Goal: Information Seeking & Learning: Learn about a topic

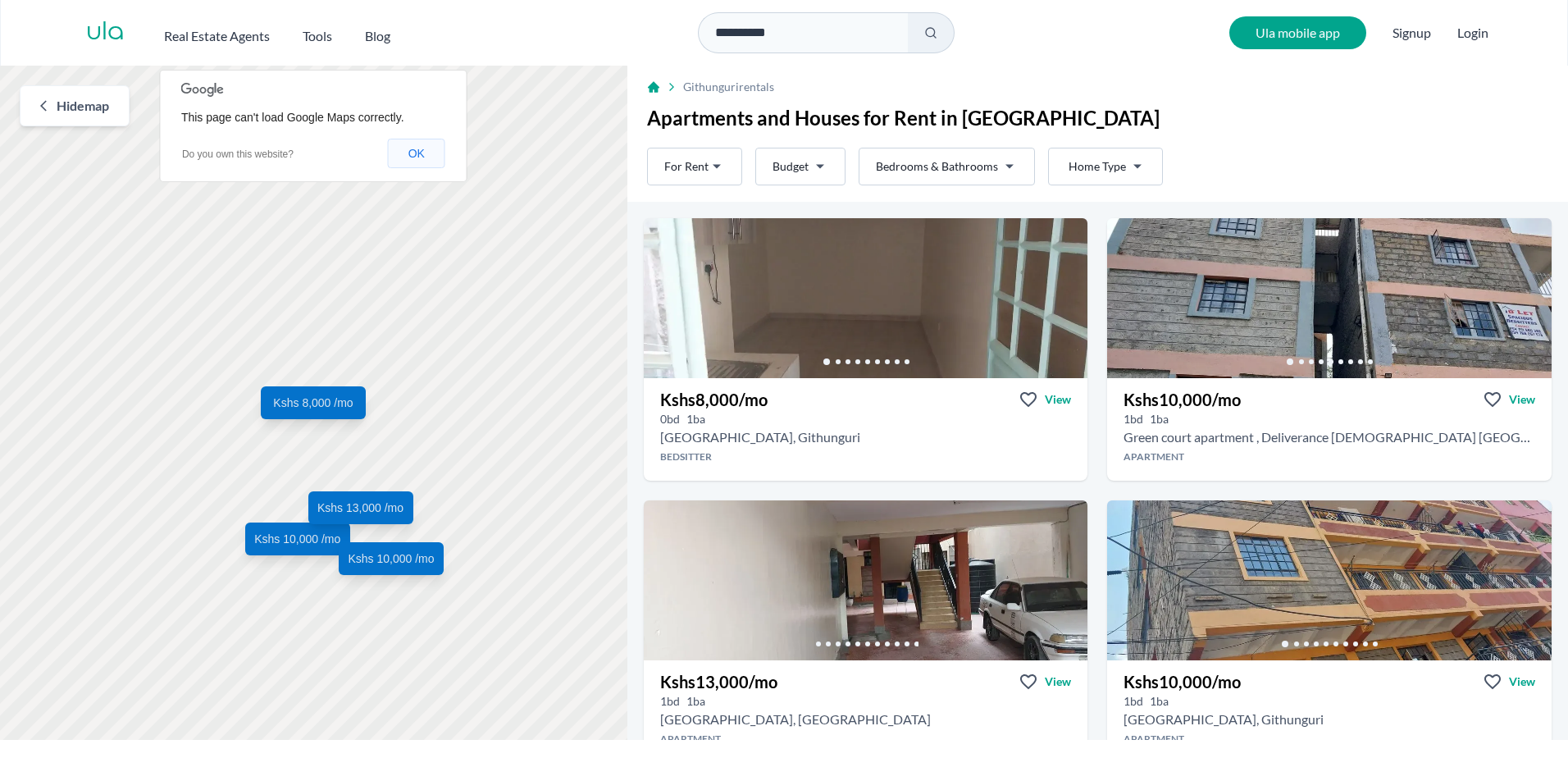
click at [423, 151] on button "OK" at bounding box center [417, 153] width 58 height 30
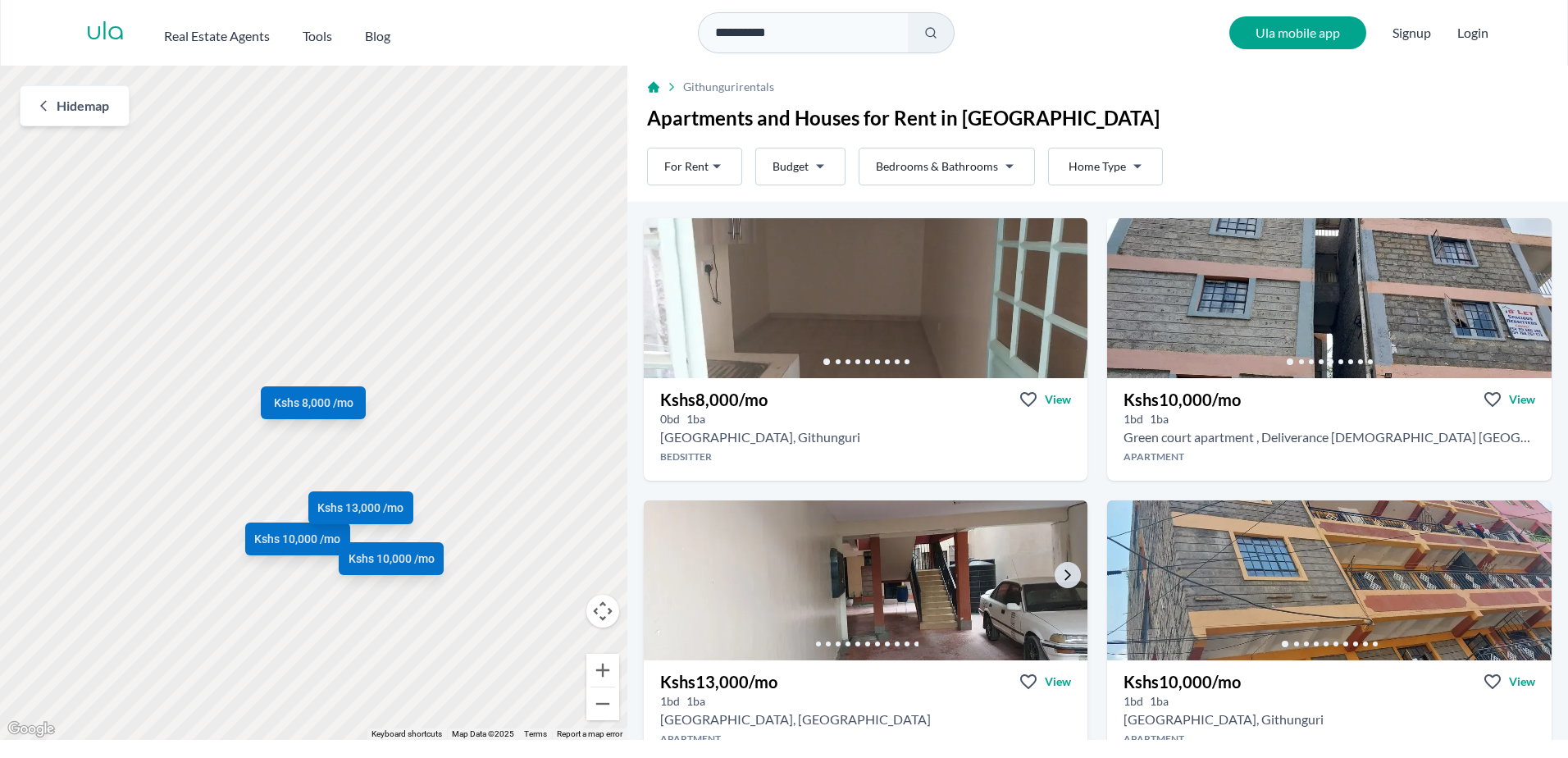
click at [816, 644] on icon at bounding box center [819, 644] width 5 height 5
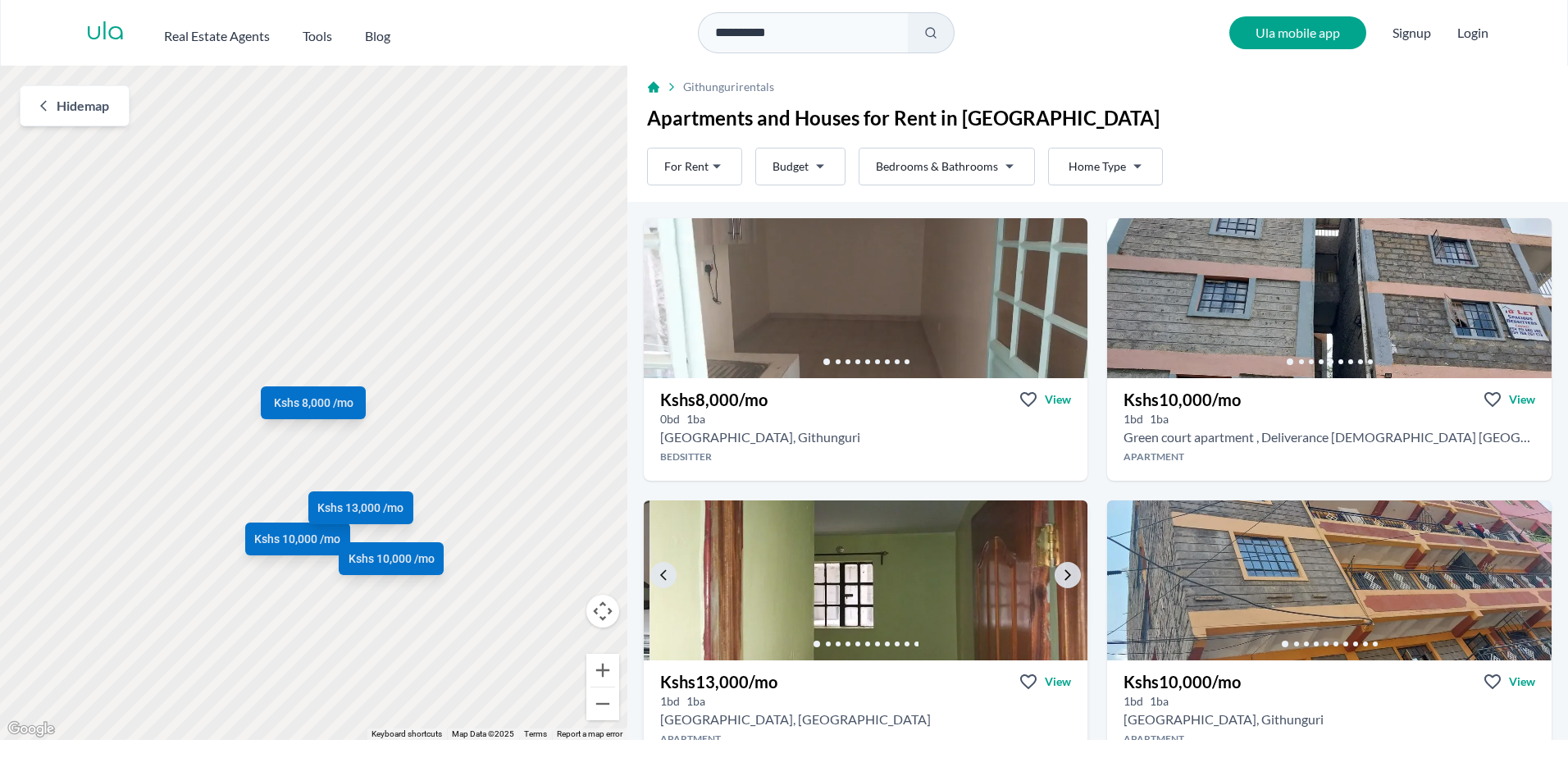
click at [825, 645] on icon at bounding box center [828, 644] width 5 height 5
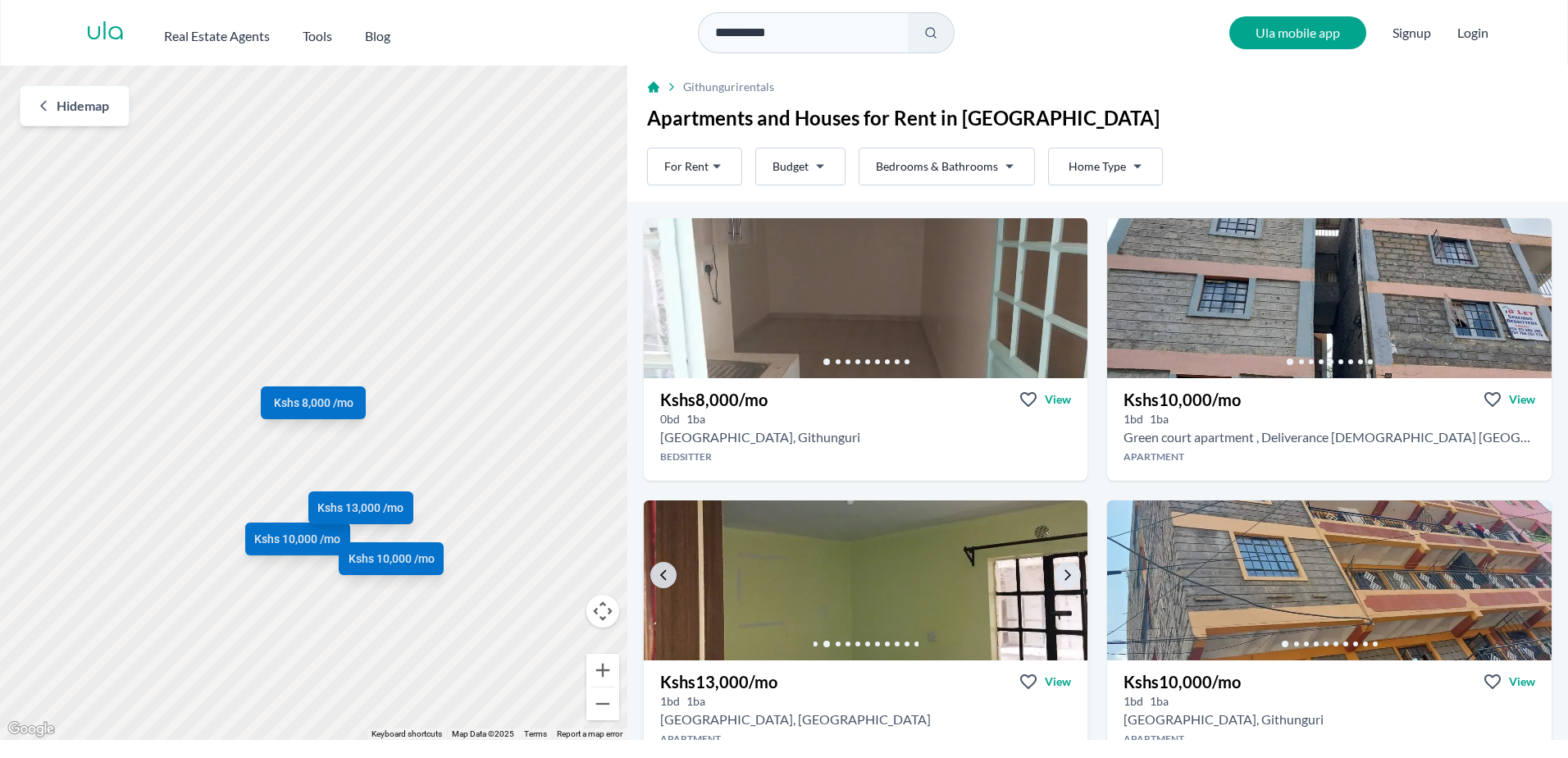
click at [836, 643] on icon at bounding box center [838, 644] width 5 height 5
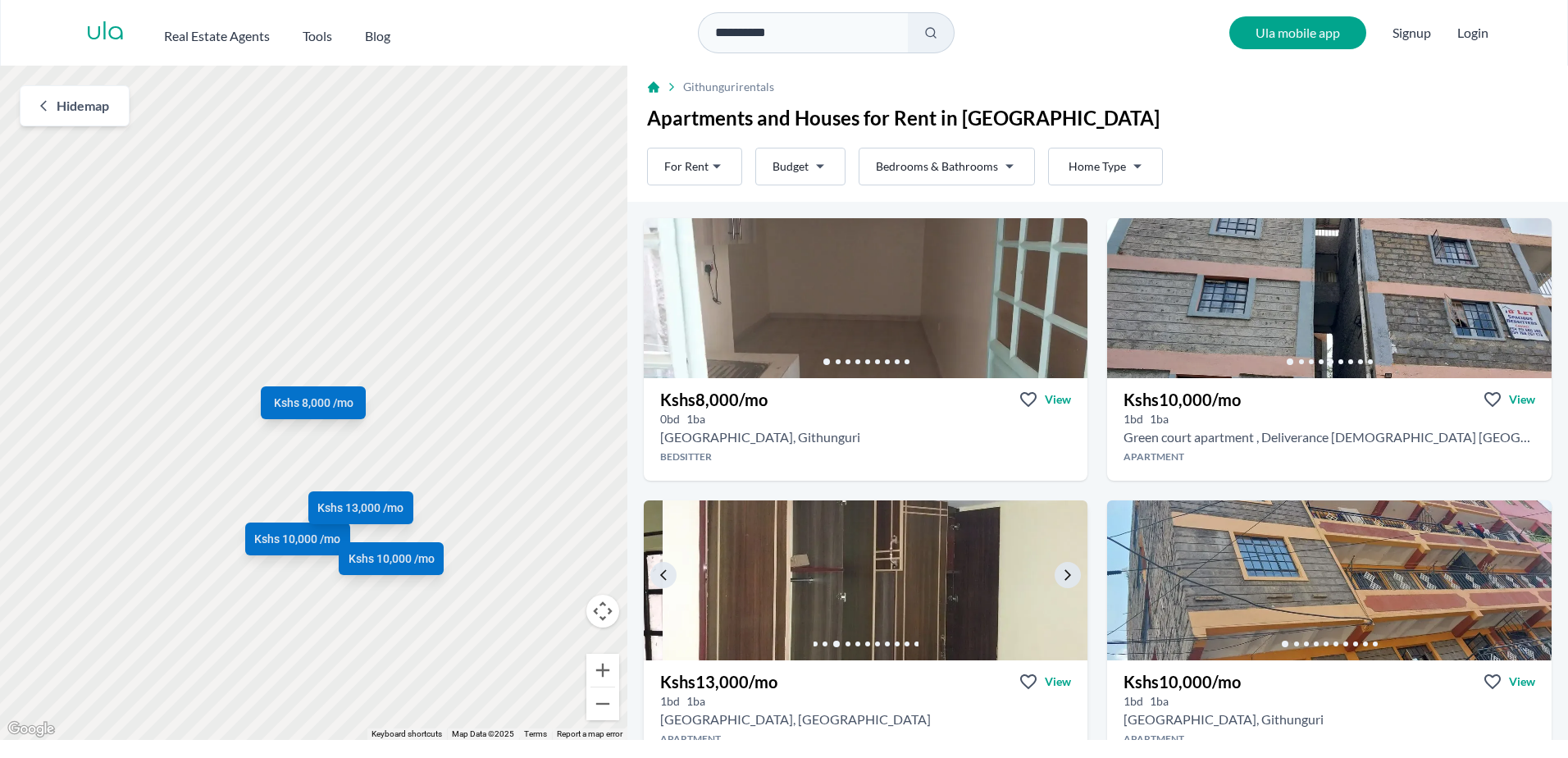
click at [846, 643] on icon at bounding box center [848, 644] width 5 height 5
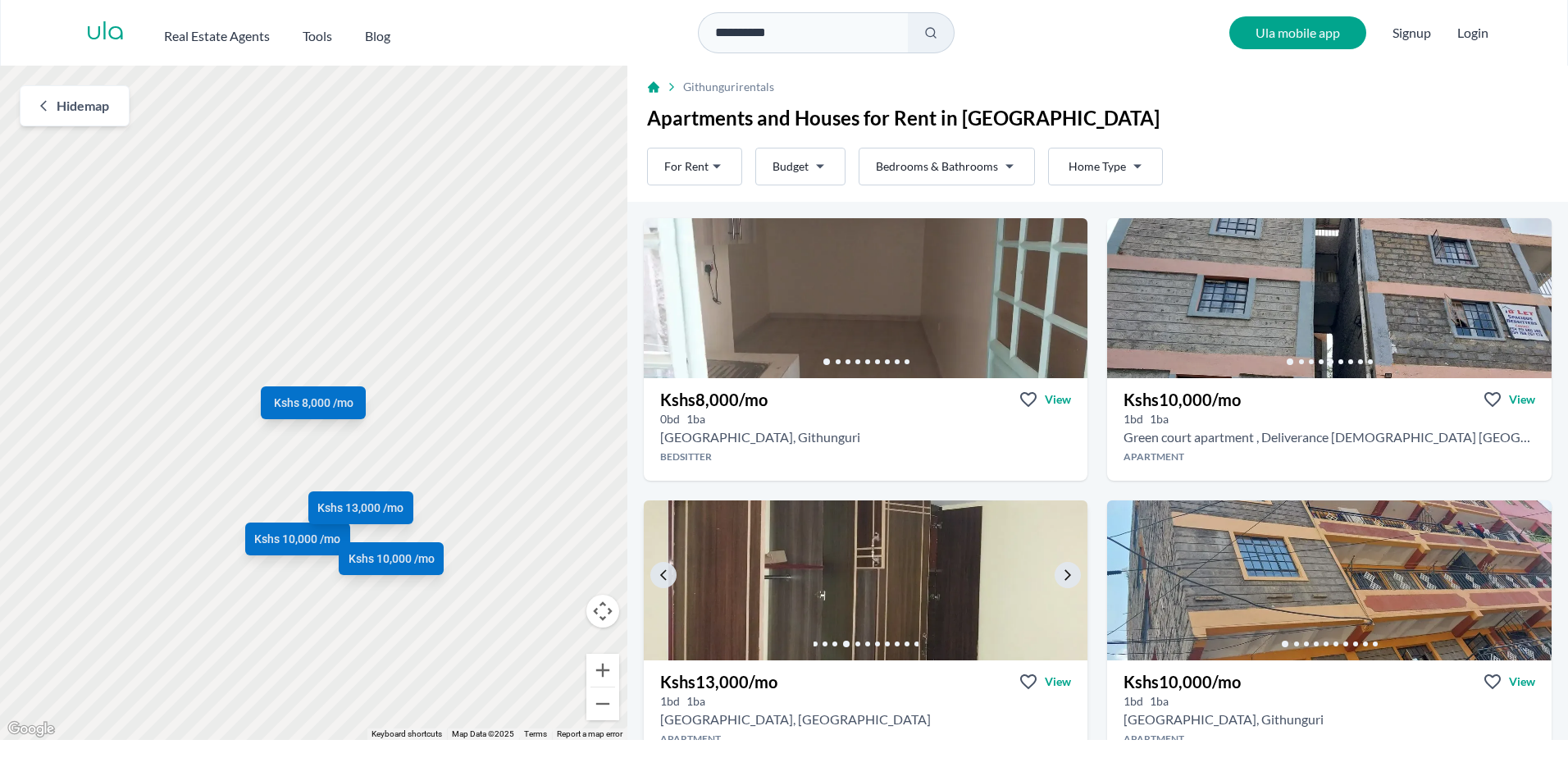
click at [855, 643] on icon at bounding box center [858, 644] width 5 height 5
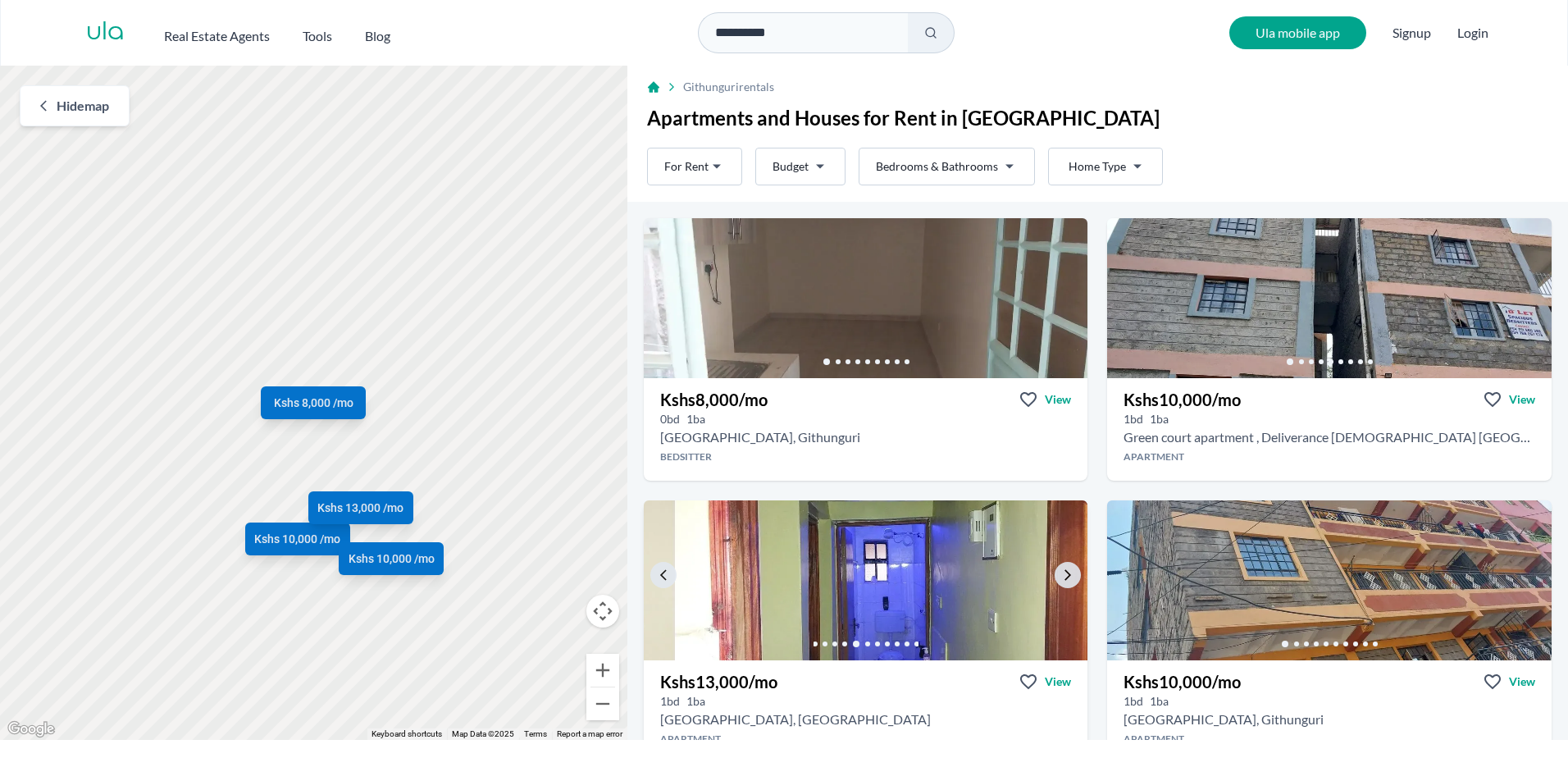
click at [866, 643] on icon at bounding box center [868, 644] width 5 height 5
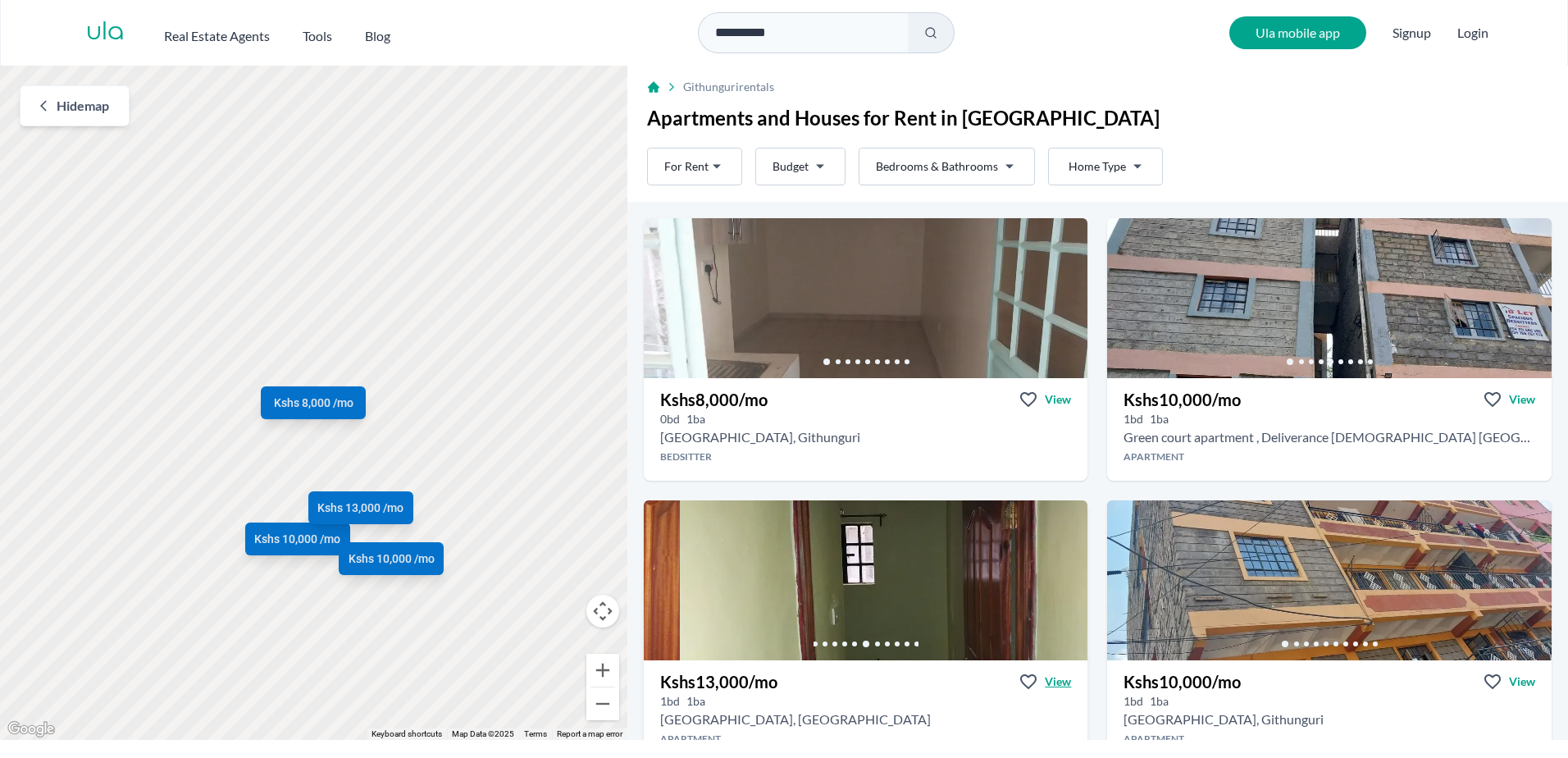
click at [1049, 680] on span "View" at bounding box center [1057, 681] width 26 height 16
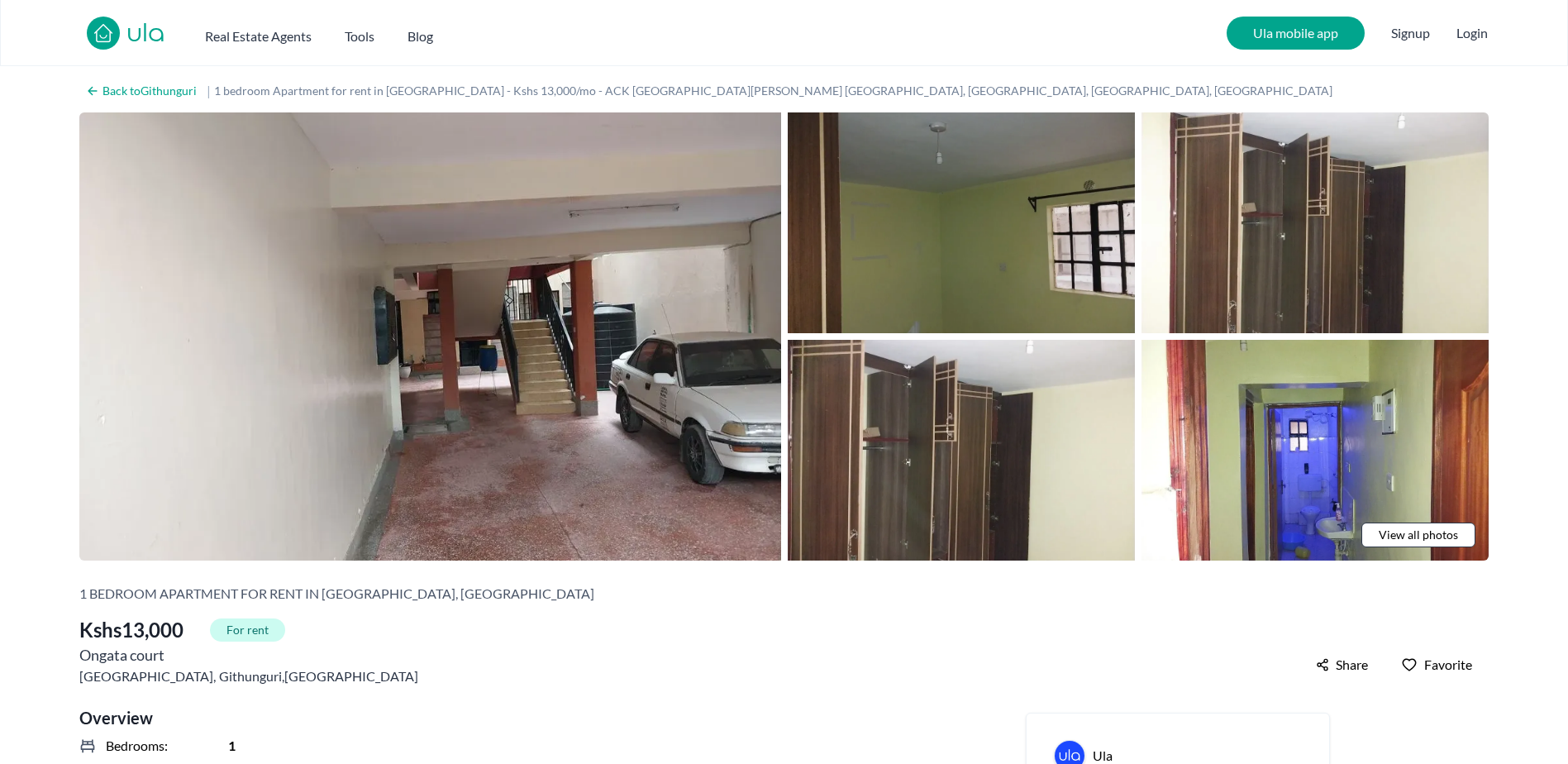
click at [934, 263] on img at bounding box center [961, 223] width 347 height 221
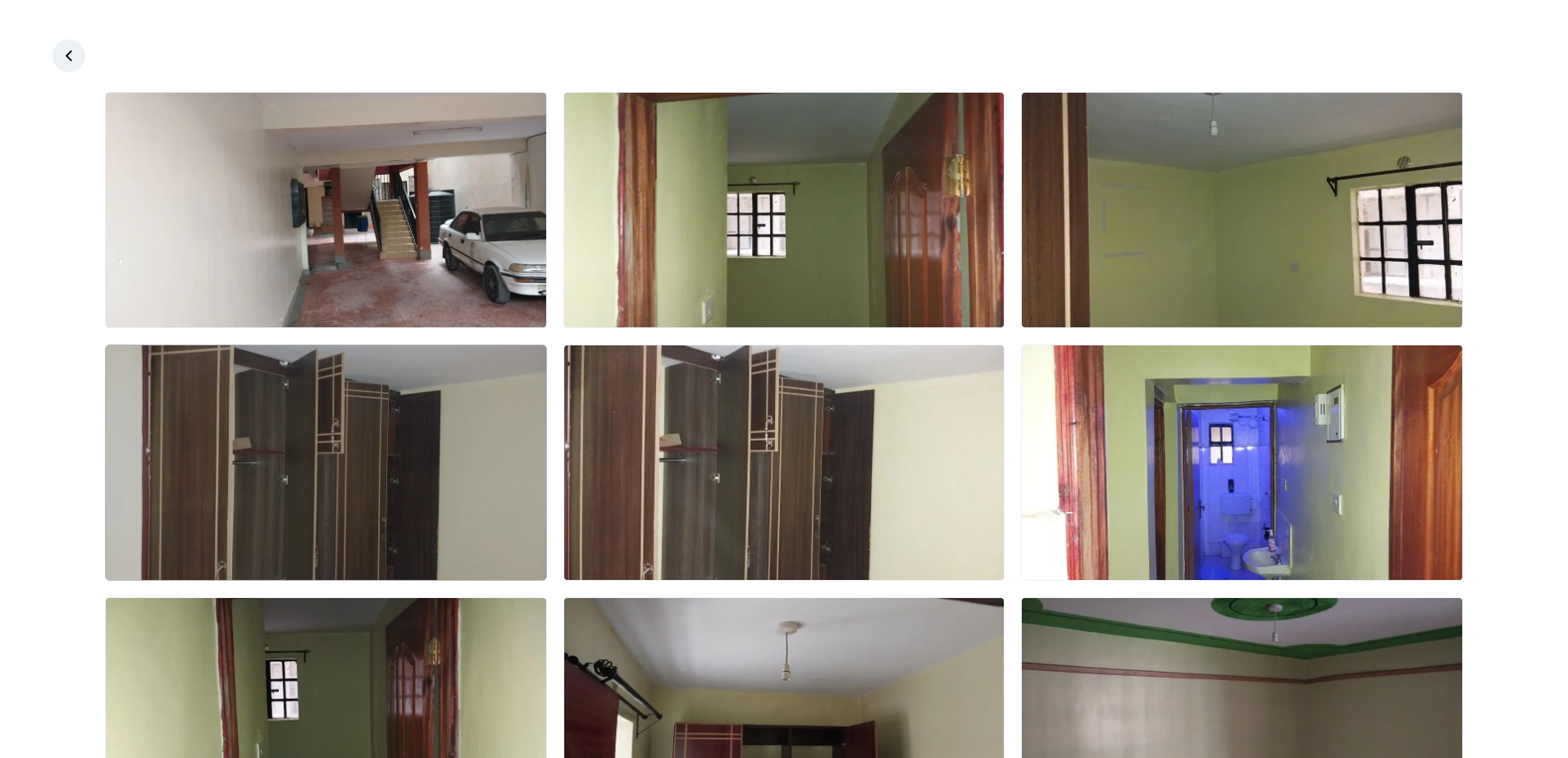
click at [259, 493] on img at bounding box center [326, 462] width 441 height 234
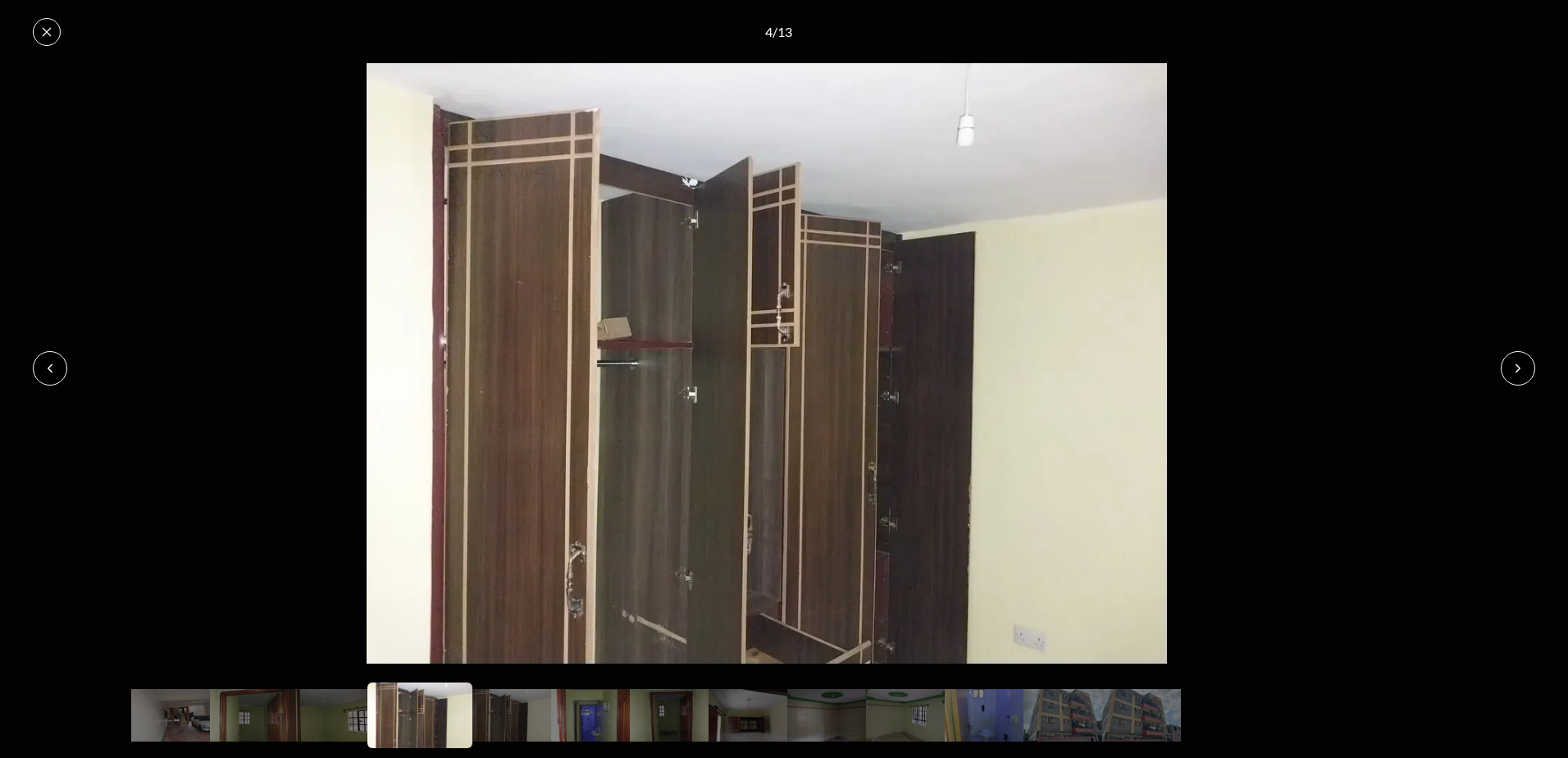
click at [1518, 365] on icon at bounding box center [1518, 368] width 4 height 8
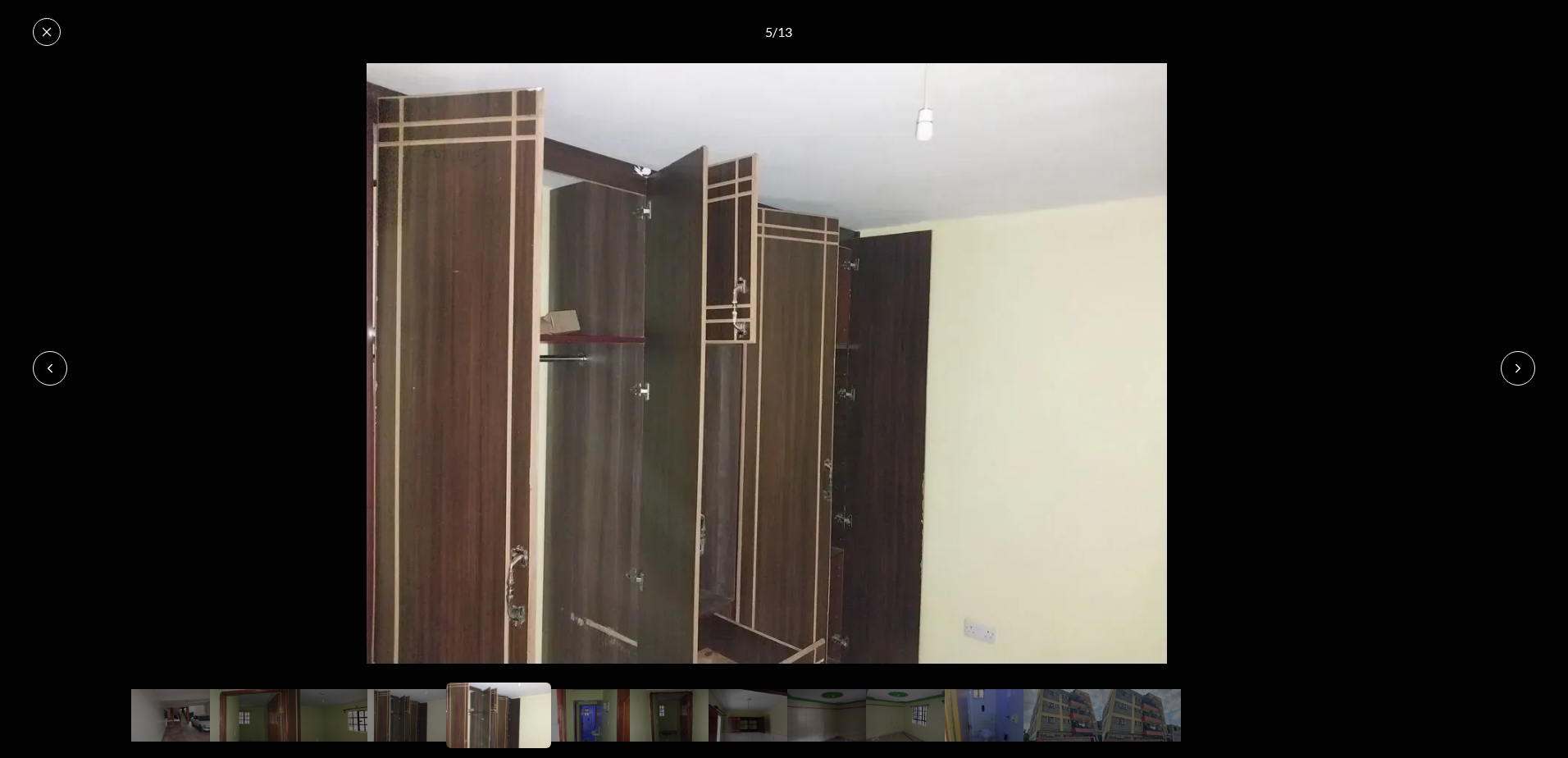
click at [1518, 365] on icon at bounding box center [1518, 368] width 4 height 8
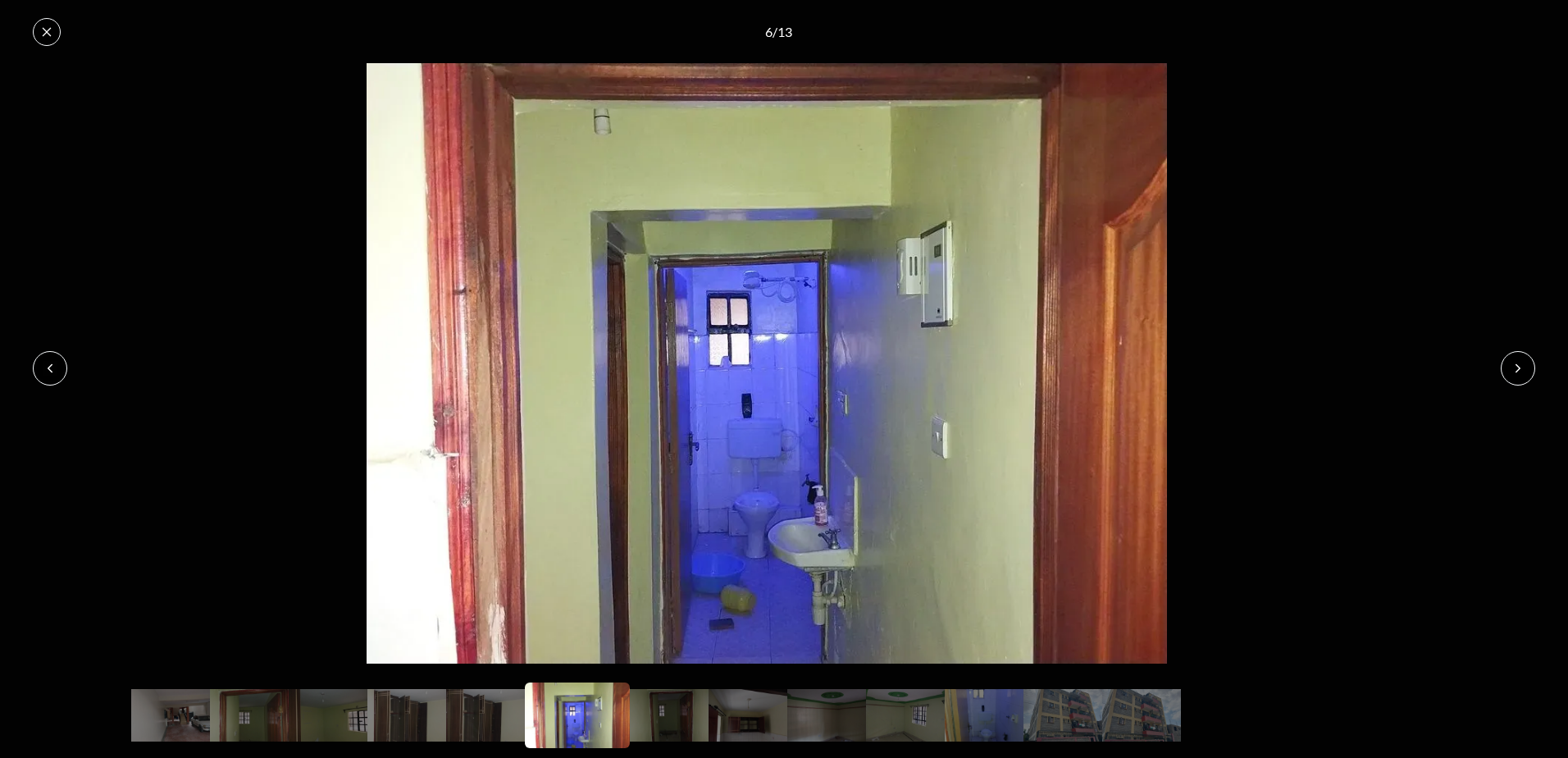
click at [1518, 365] on icon at bounding box center [1518, 368] width 4 height 8
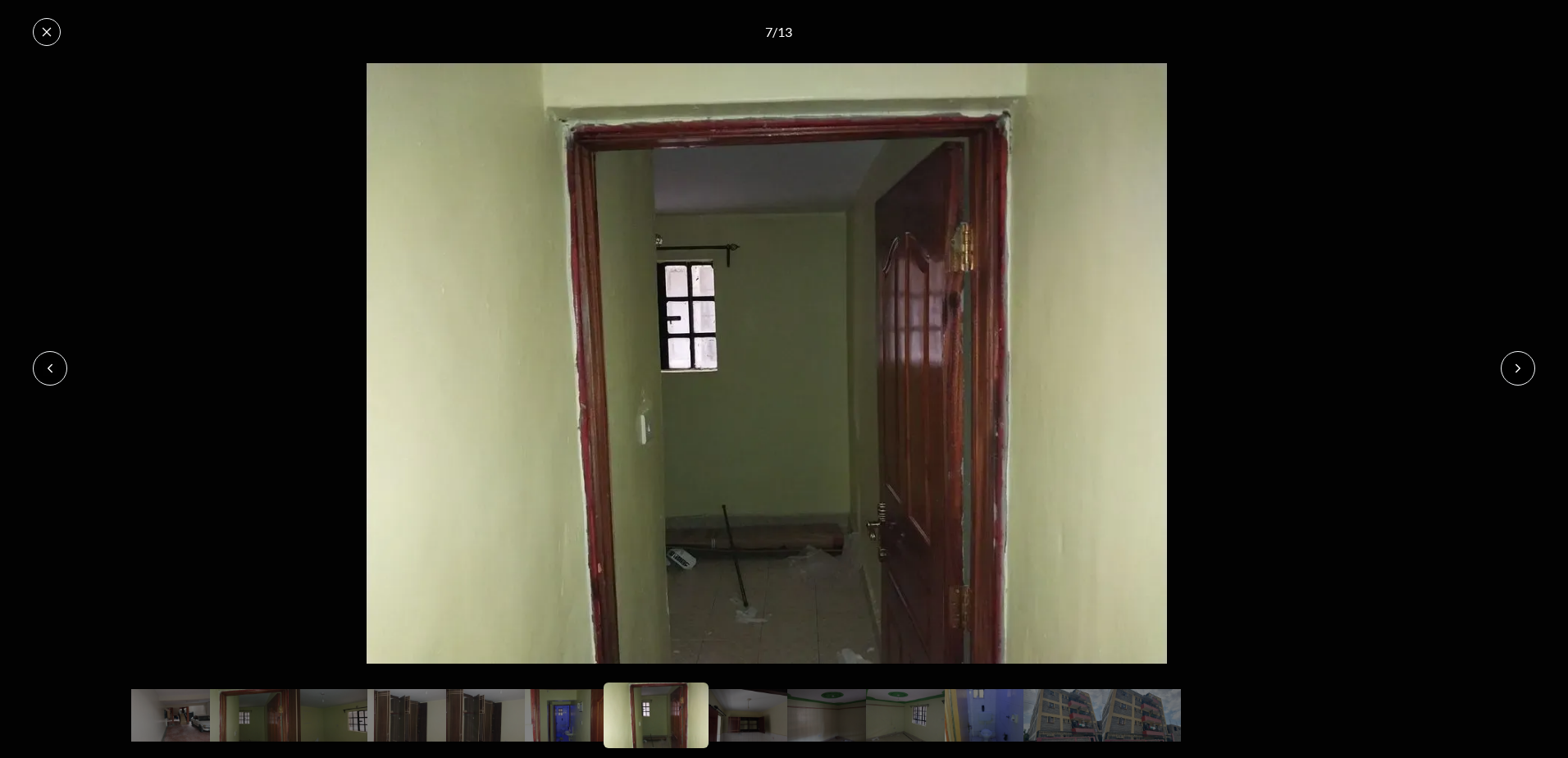
click at [1518, 365] on icon at bounding box center [1518, 368] width 4 height 8
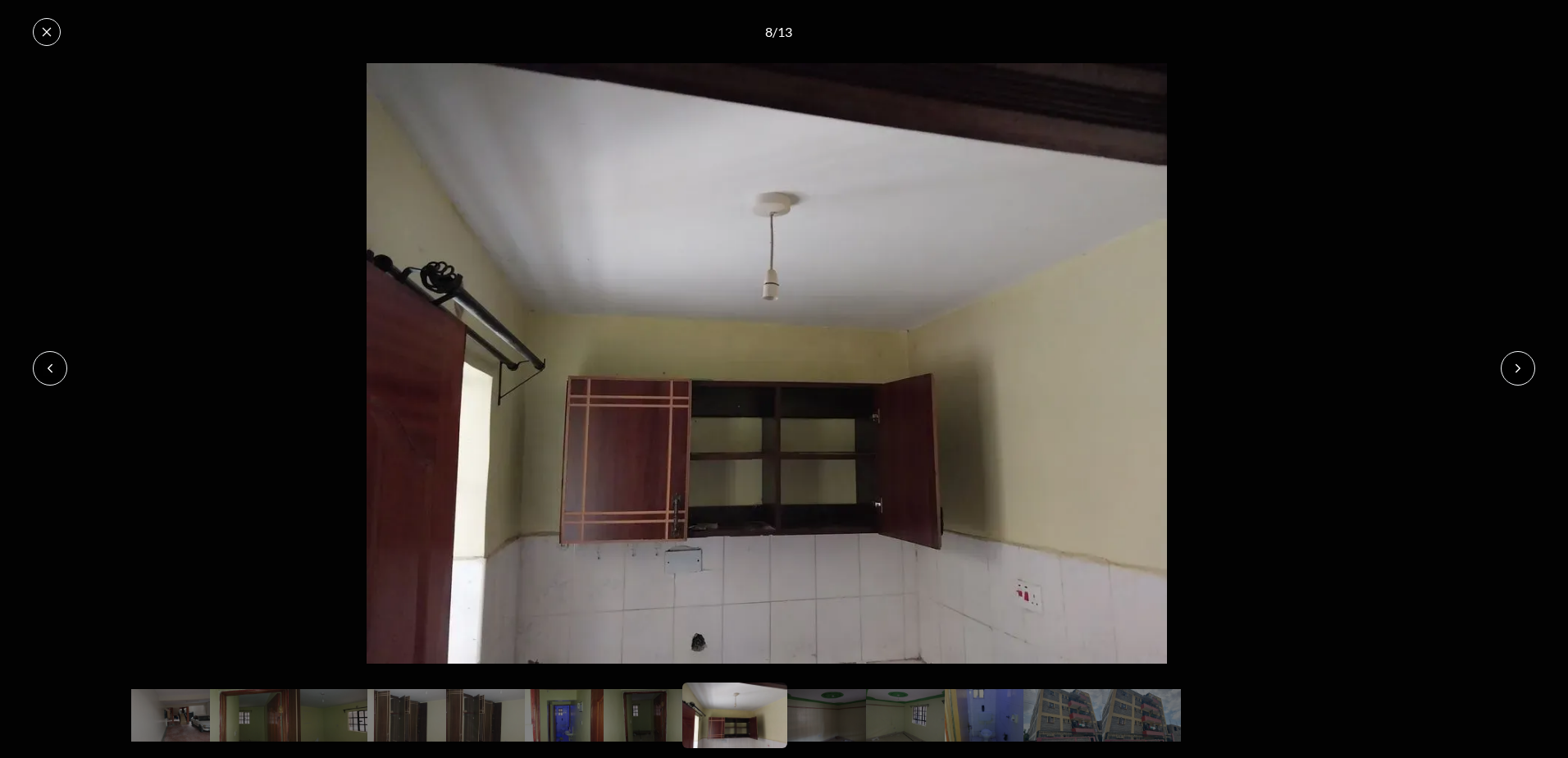
click at [1518, 365] on icon at bounding box center [1518, 368] width 4 height 8
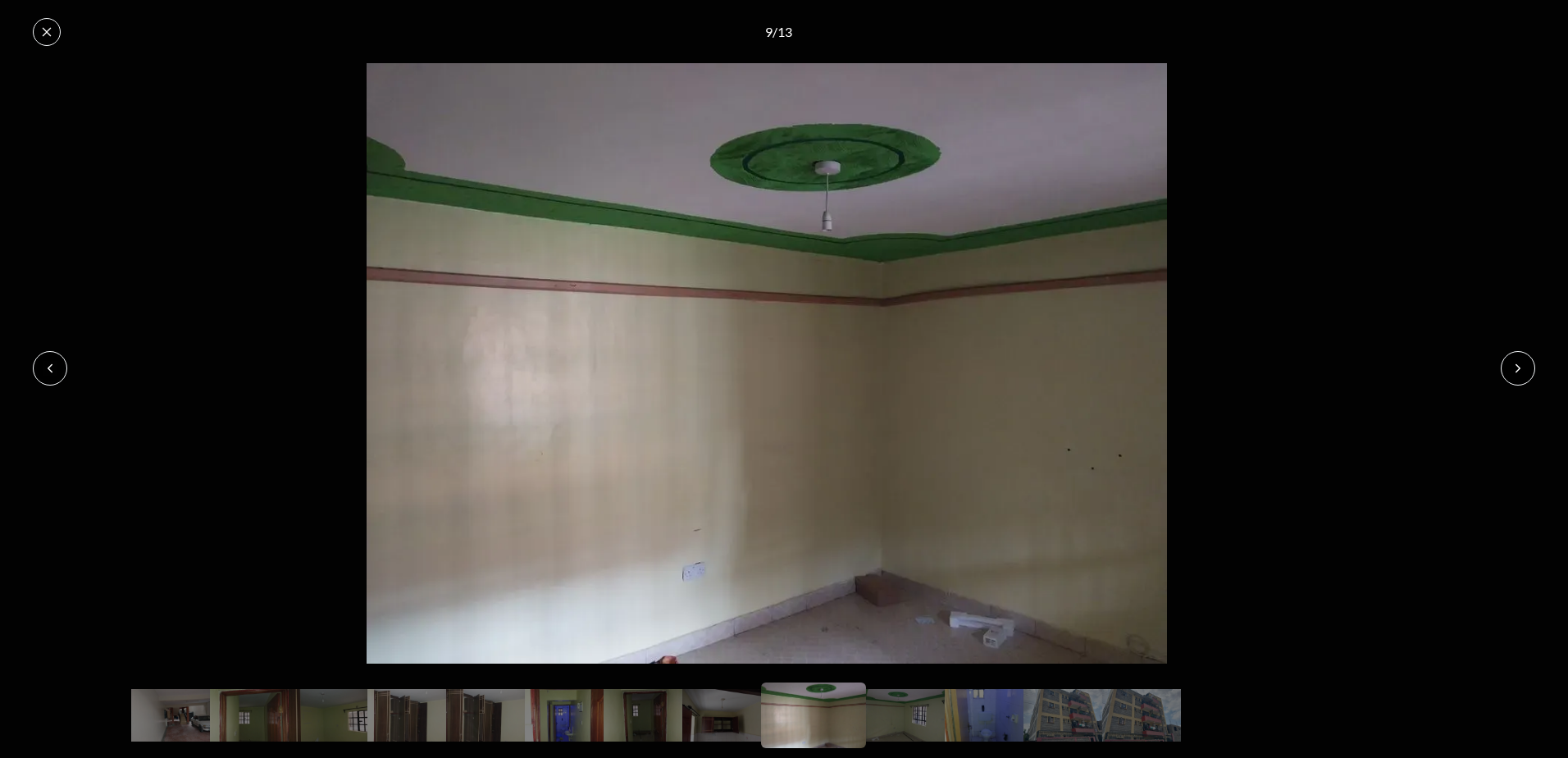
click at [1518, 365] on icon at bounding box center [1518, 368] width 4 height 8
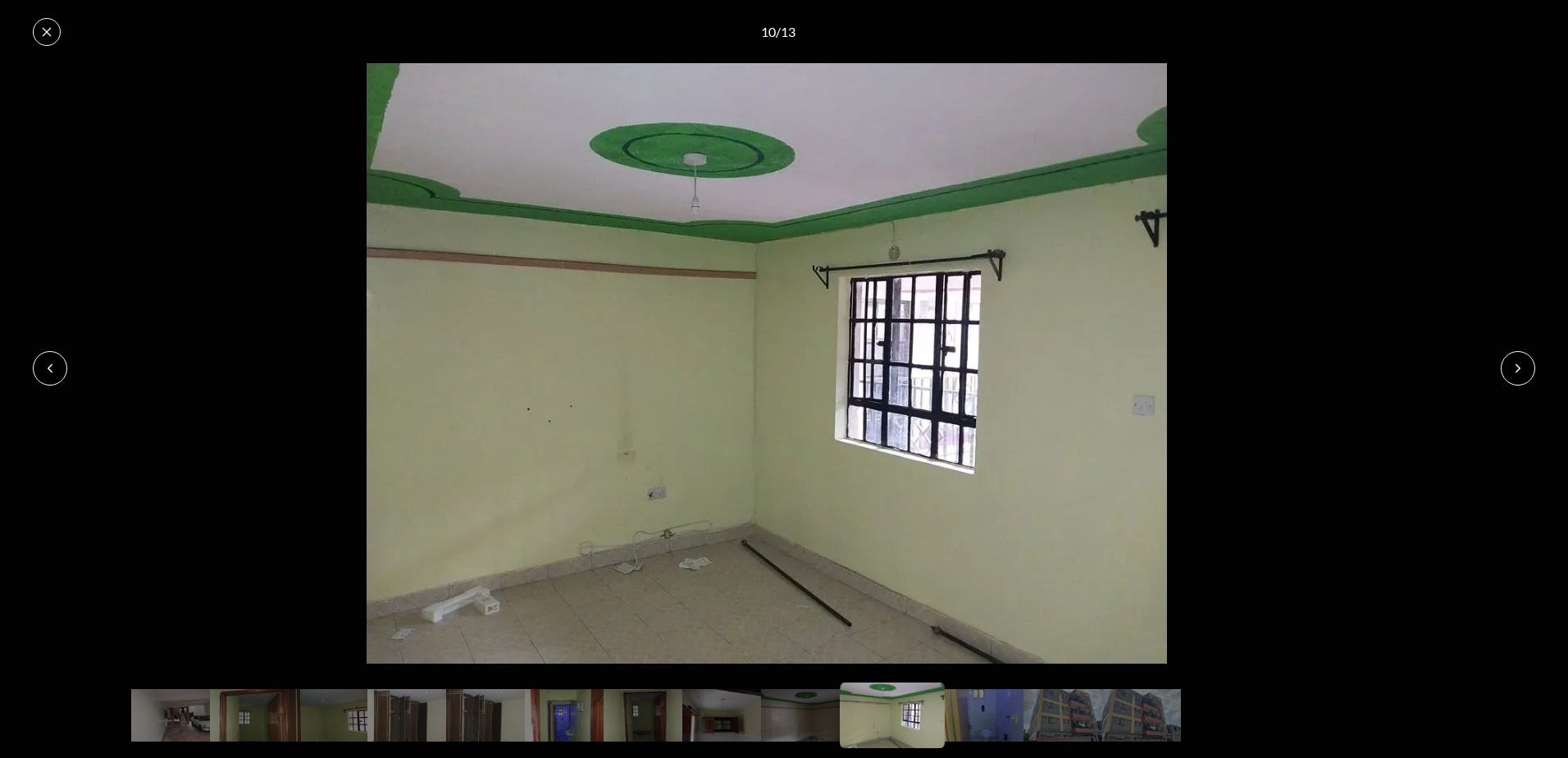
click at [1518, 365] on icon at bounding box center [1518, 368] width 4 height 8
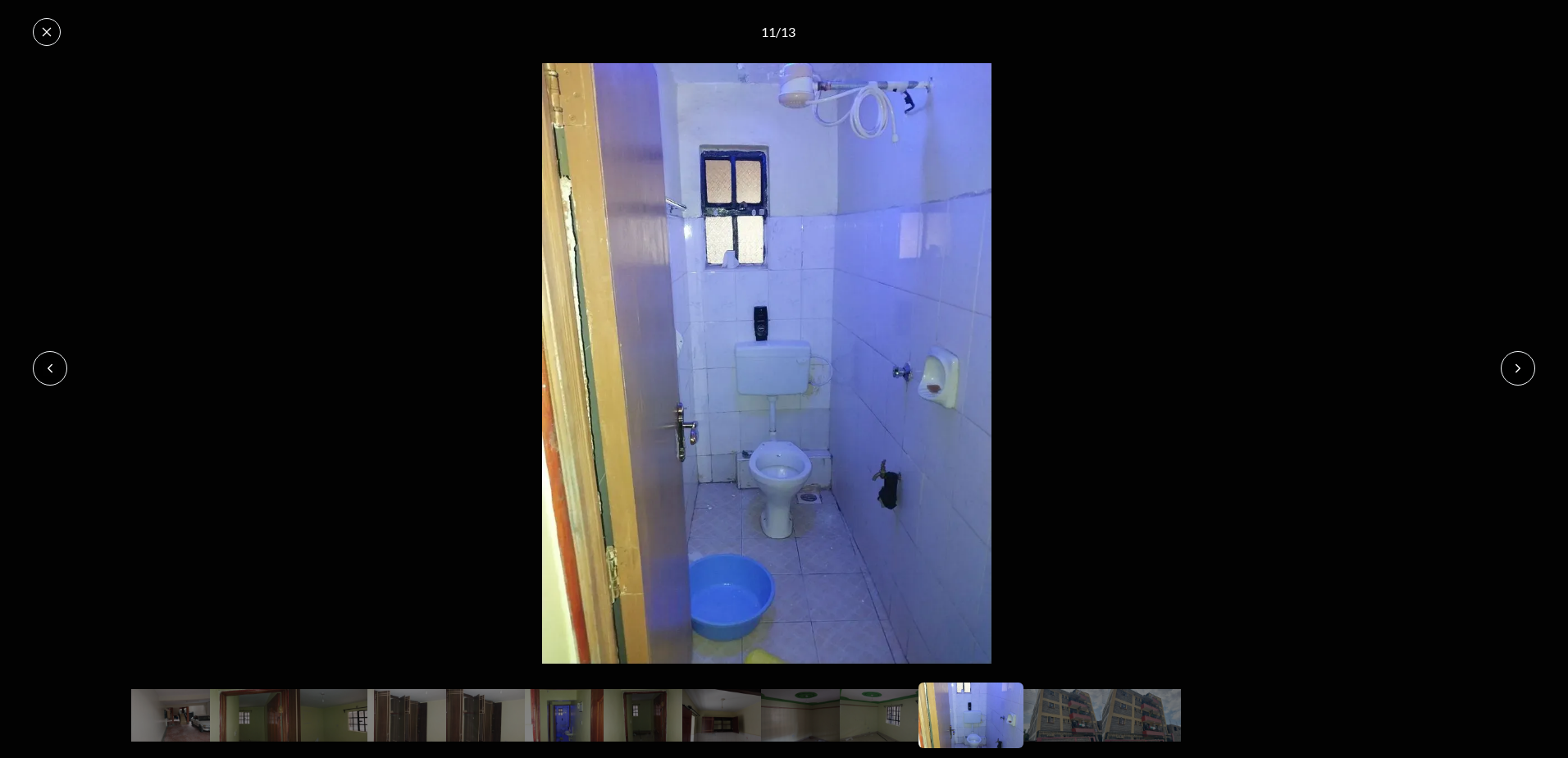
click at [1518, 365] on icon at bounding box center [1518, 368] width 4 height 8
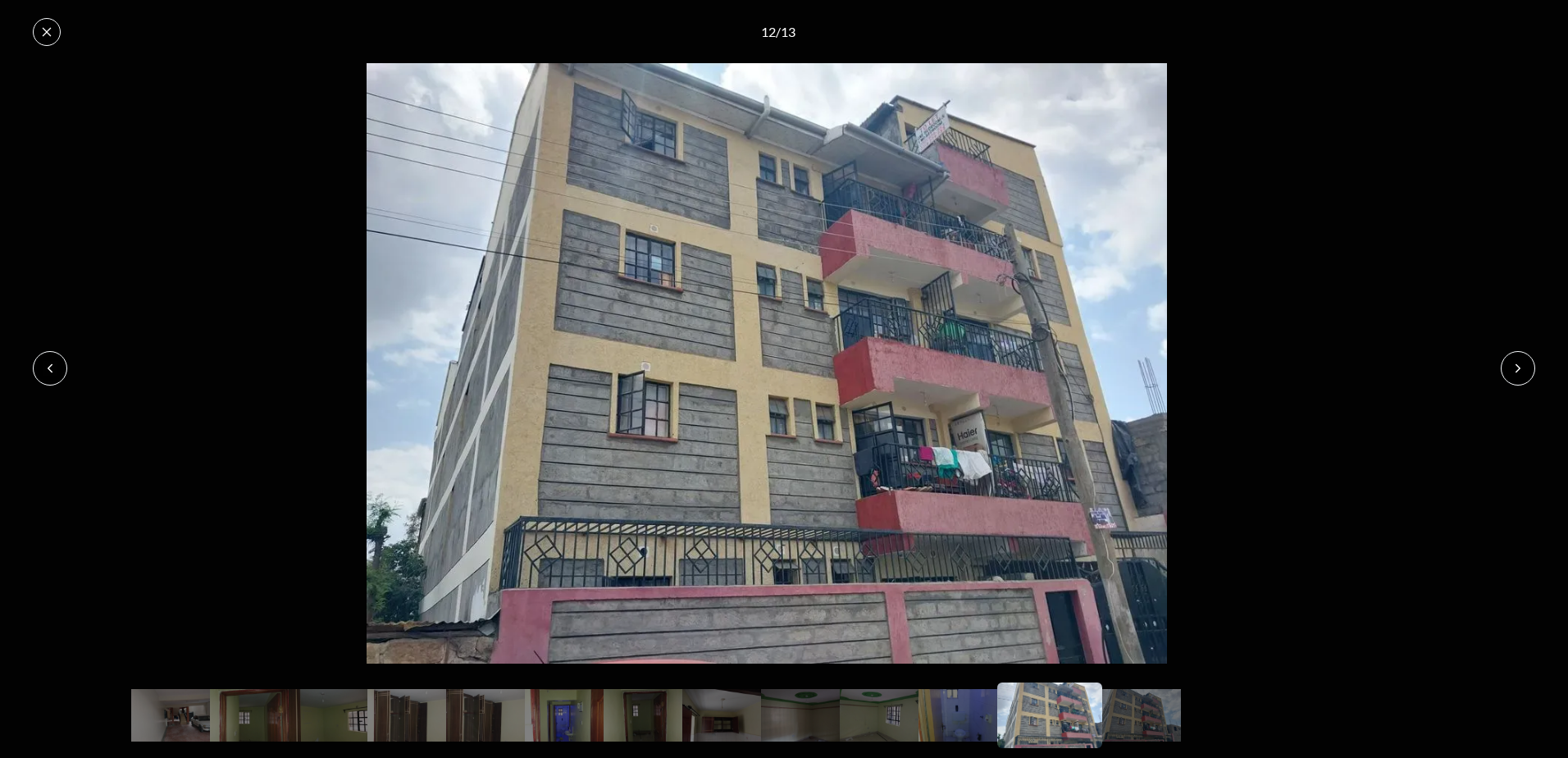
click at [1515, 366] on icon at bounding box center [1518, 369] width 14 height 14
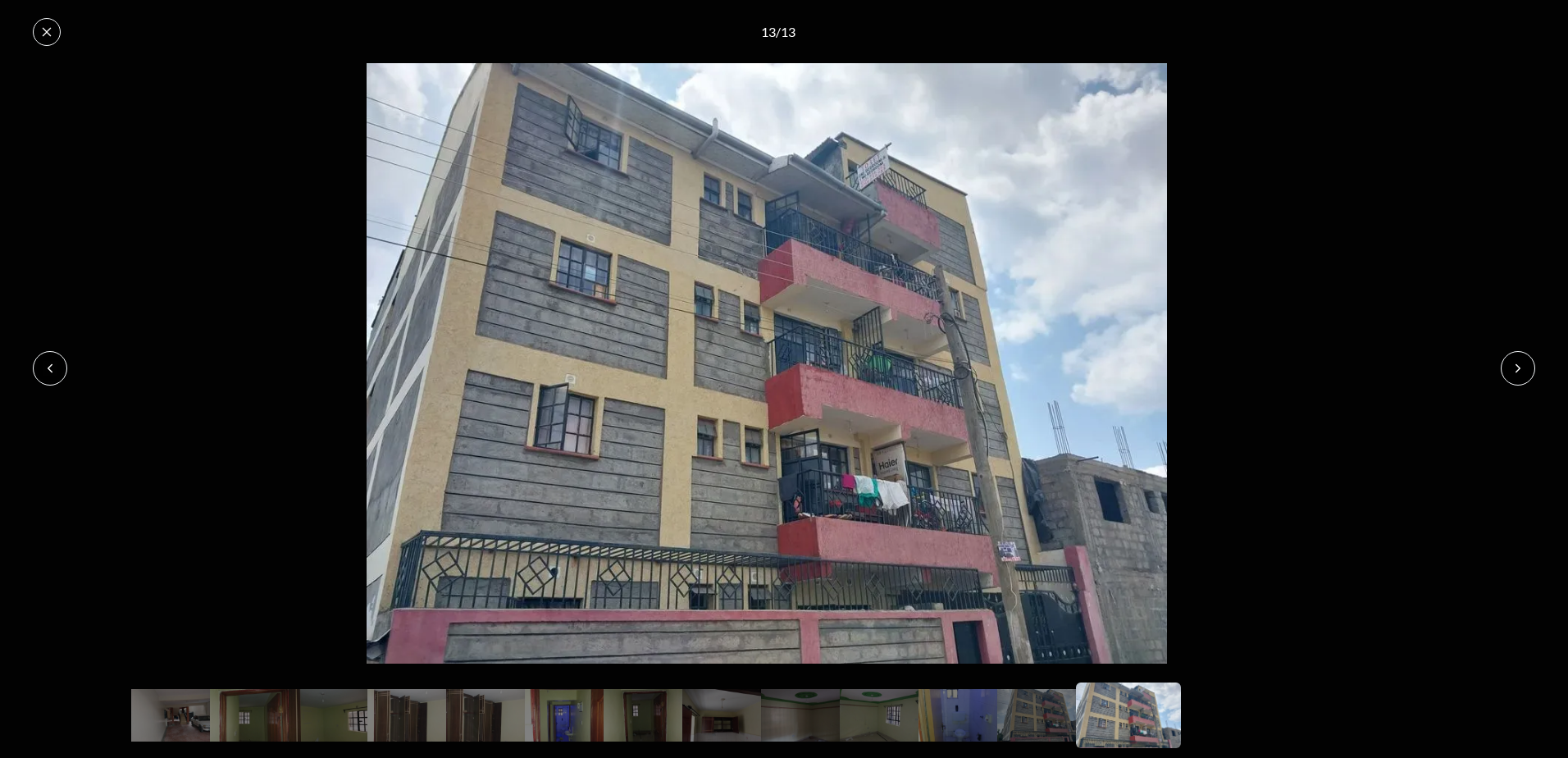
click at [1515, 366] on icon at bounding box center [1518, 369] width 14 height 14
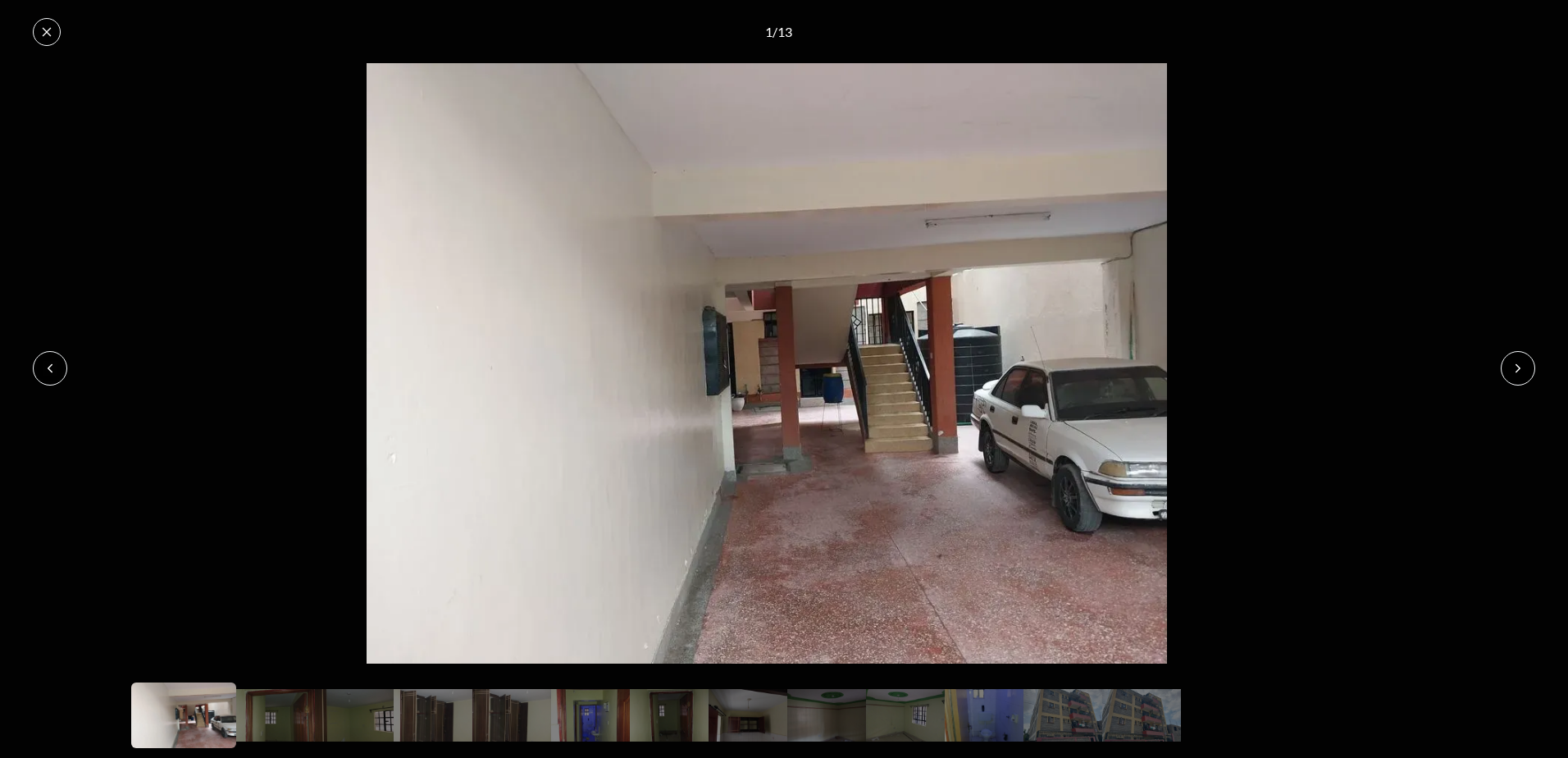
click at [1515, 366] on icon at bounding box center [1518, 369] width 14 height 14
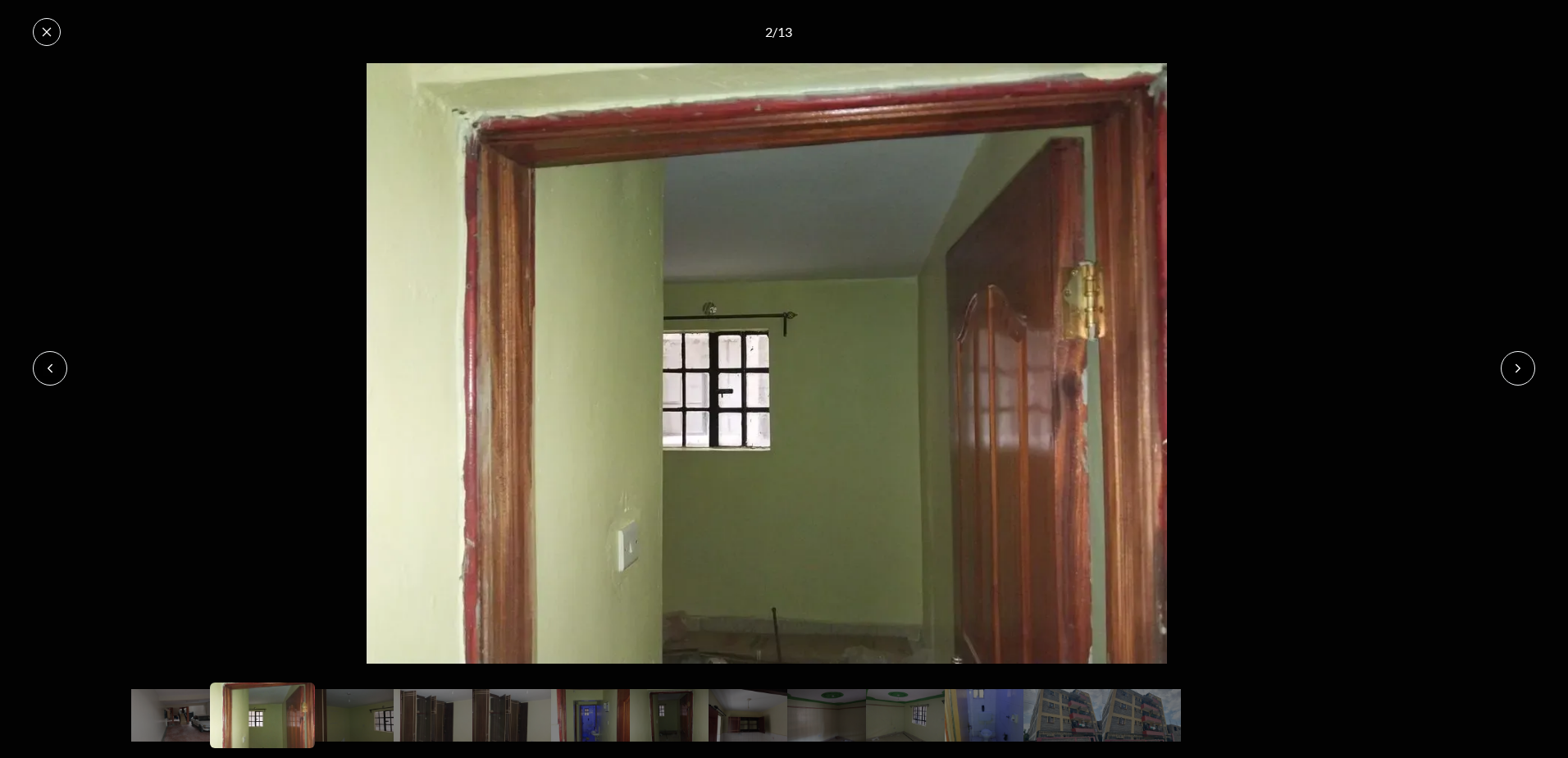
click at [1515, 366] on icon at bounding box center [1518, 369] width 14 height 14
